Goal: Information Seeking & Learning: Understand process/instructions

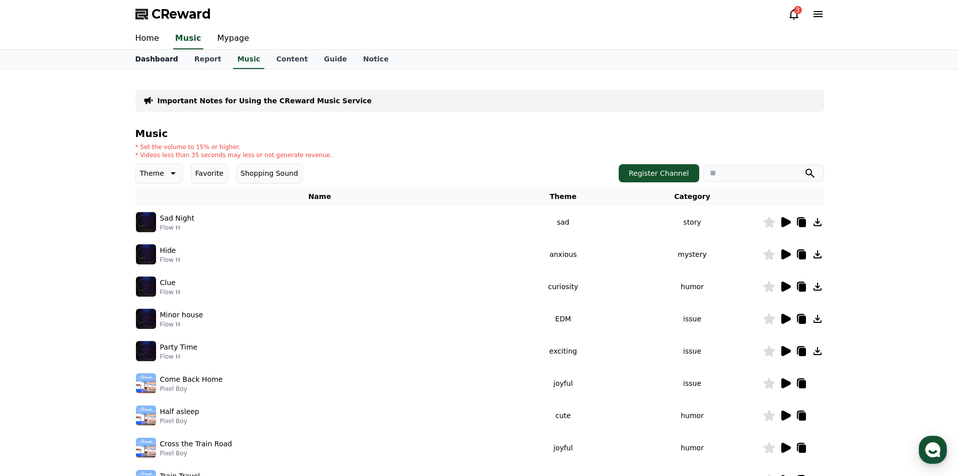
click at [155, 62] on link "Dashboard" at bounding box center [156, 59] width 59 height 19
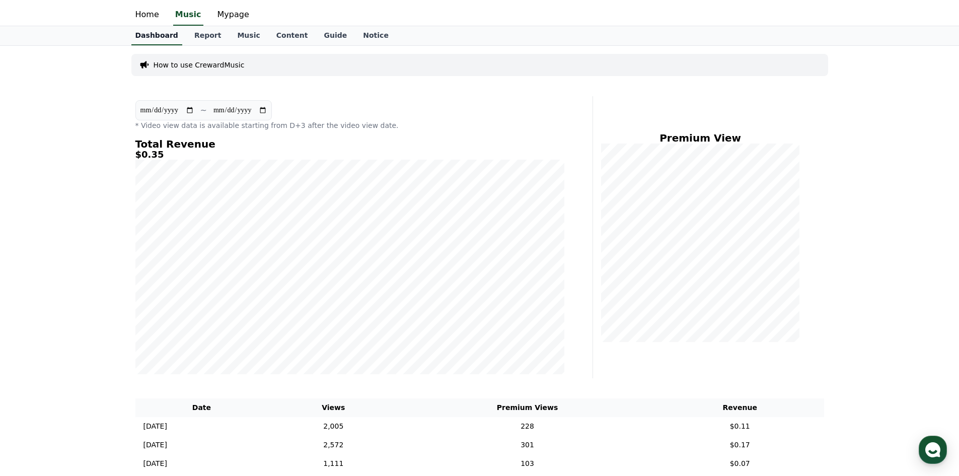
scroll to position [21, 0]
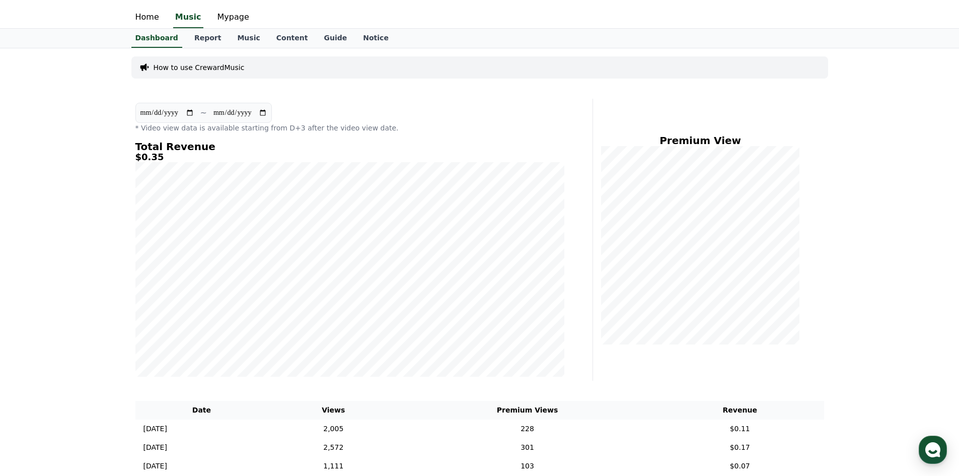
click at [470, 124] on p "* Video view data is available starting from D+3 after the video view date." at bounding box center [349, 128] width 429 height 10
click at [241, 36] on link "Music" at bounding box center [248, 38] width 39 height 19
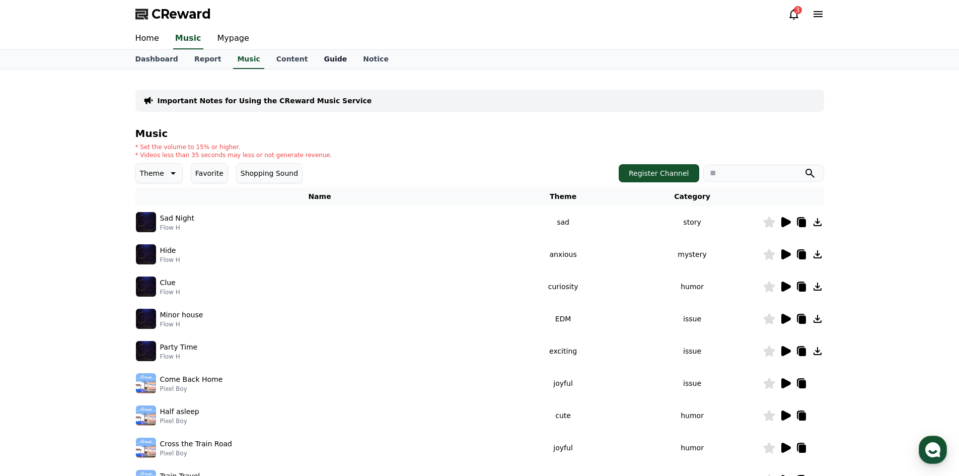
click at [316, 62] on link "Guide" at bounding box center [335, 59] width 39 height 19
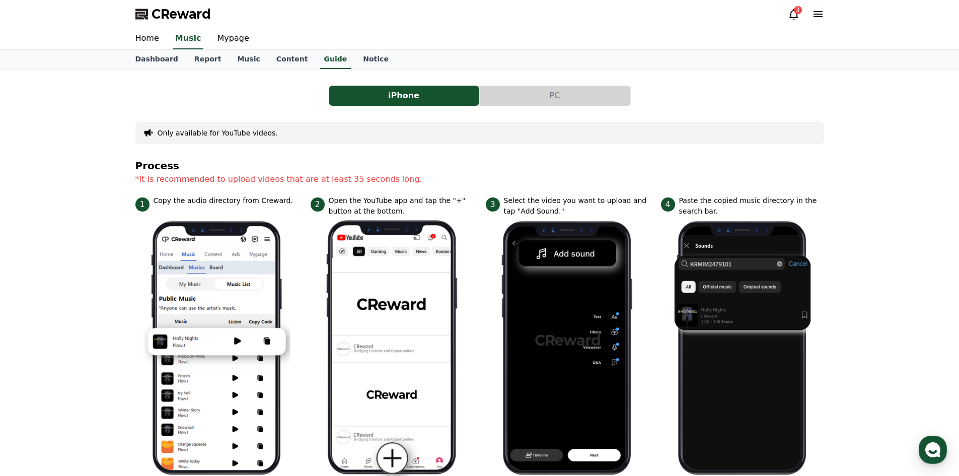
click at [512, 90] on button "PC" at bounding box center [555, 96] width 151 height 20
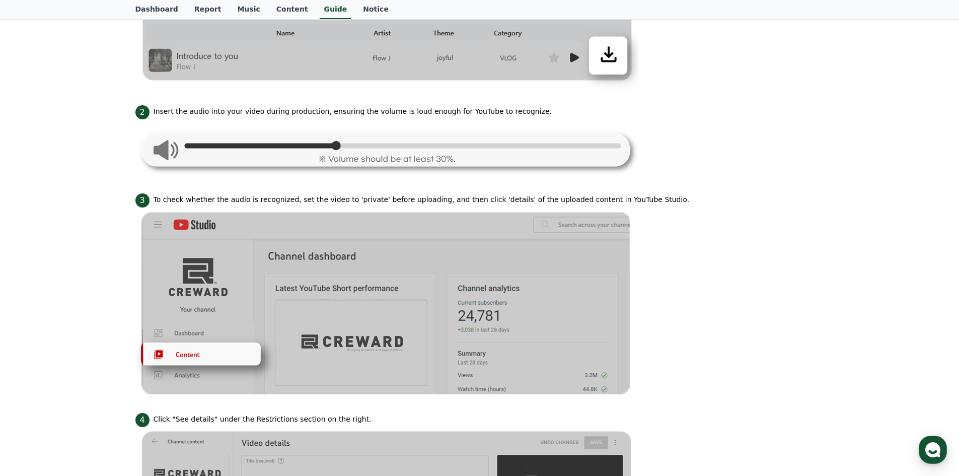
scroll to position [436, 0]
